Goal: Complete application form

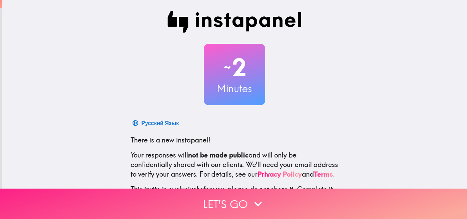
drag, startPoint x: 240, startPoint y: 192, endPoint x: 274, endPoint y: 194, distance: 33.2
click at [240, 192] on button "Let's go" at bounding box center [233, 204] width 467 height 30
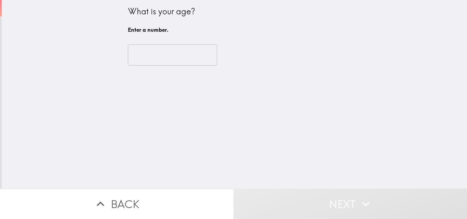
click at [172, 54] on input "number" at bounding box center [172, 54] width 89 height 21
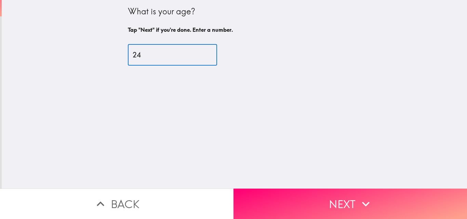
type input "24"
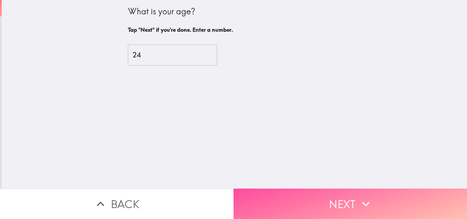
drag, startPoint x: 324, startPoint y: 190, endPoint x: 257, endPoint y: 137, distance: 86.1
click at [324, 190] on button "Next" at bounding box center [351, 204] width 234 height 30
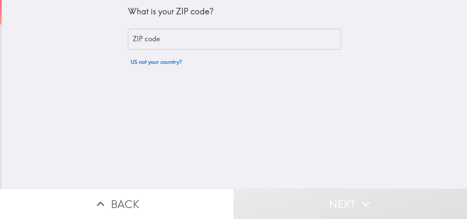
click at [152, 40] on input "ZIP code" at bounding box center [234, 39] width 213 height 21
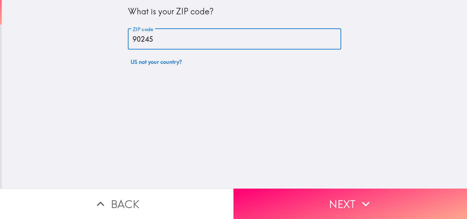
type input "90245"
drag, startPoint x: 320, startPoint y: 195, endPoint x: 333, endPoint y: 180, distance: 19.8
click at [320, 195] on button "Next" at bounding box center [351, 204] width 234 height 30
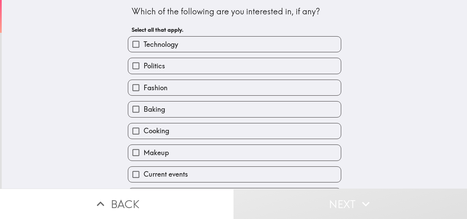
click at [155, 47] on span "Technology" at bounding box center [161, 45] width 35 height 10
click at [144, 47] on input "Technology" at bounding box center [135, 44] width 15 height 15
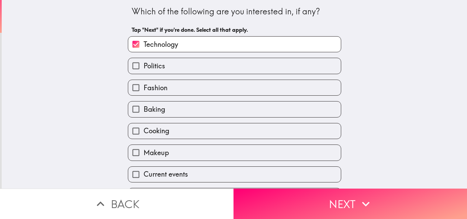
drag, startPoint x: 195, startPoint y: 40, endPoint x: 205, endPoint y: 41, distance: 10.3
click at [195, 40] on label "Technology" at bounding box center [234, 44] width 213 height 15
click at [144, 40] on input "Technology" at bounding box center [135, 44] width 15 height 15
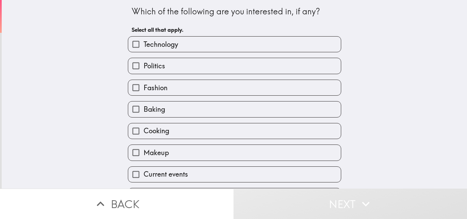
click at [220, 45] on label "Technology" at bounding box center [234, 44] width 213 height 15
click at [144, 45] on input "Technology" at bounding box center [135, 44] width 15 height 15
checkbox input "true"
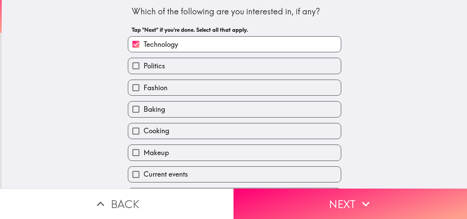
click at [158, 170] on span "Current events" at bounding box center [166, 175] width 44 height 10
click at [144, 170] on input "Current events" at bounding box center [135, 174] width 15 height 15
checkbox input "true"
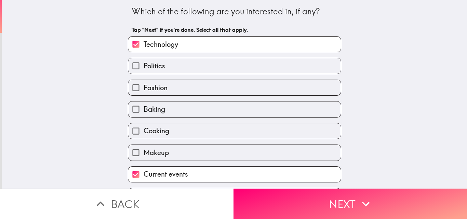
click at [158, 86] on span "Fashion" at bounding box center [156, 88] width 24 height 10
click at [144, 86] on input "Fashion" at bounding box center [135, 87] width 15 height 15
checkbox input "true"
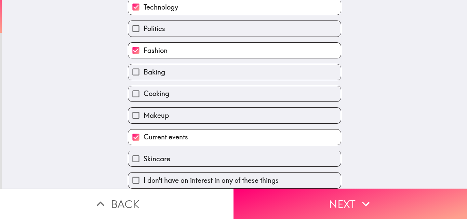
scroll to position [42, 0]
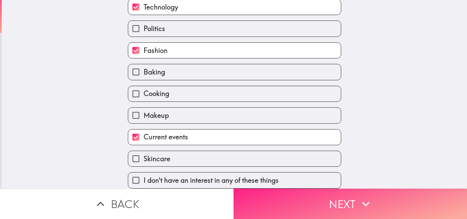
click at [308, 195] on button "Next" at bounding box center [351, 204] width 234 height 30
